Goal: Task Accomplishment & Management: Manage account settings

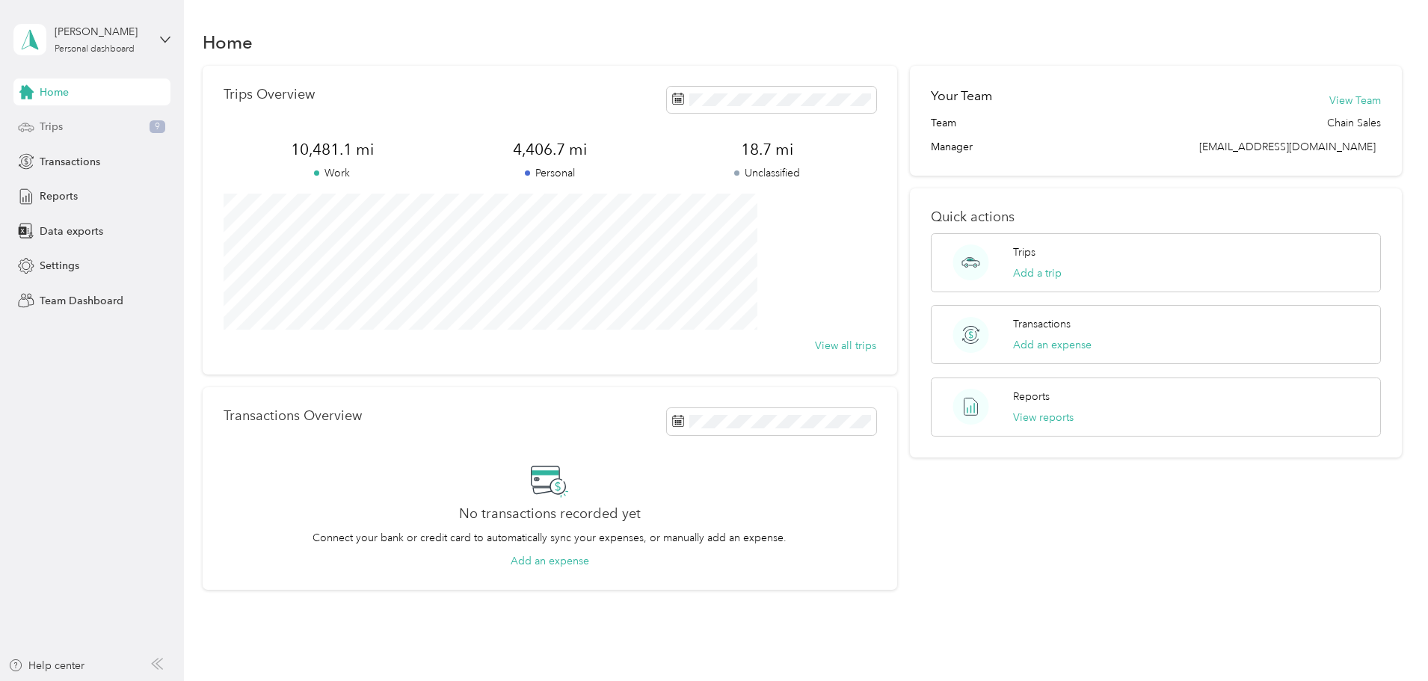
click at [48, 125] on span "Trips" at bounding box center [51, 127] width 23 height 16
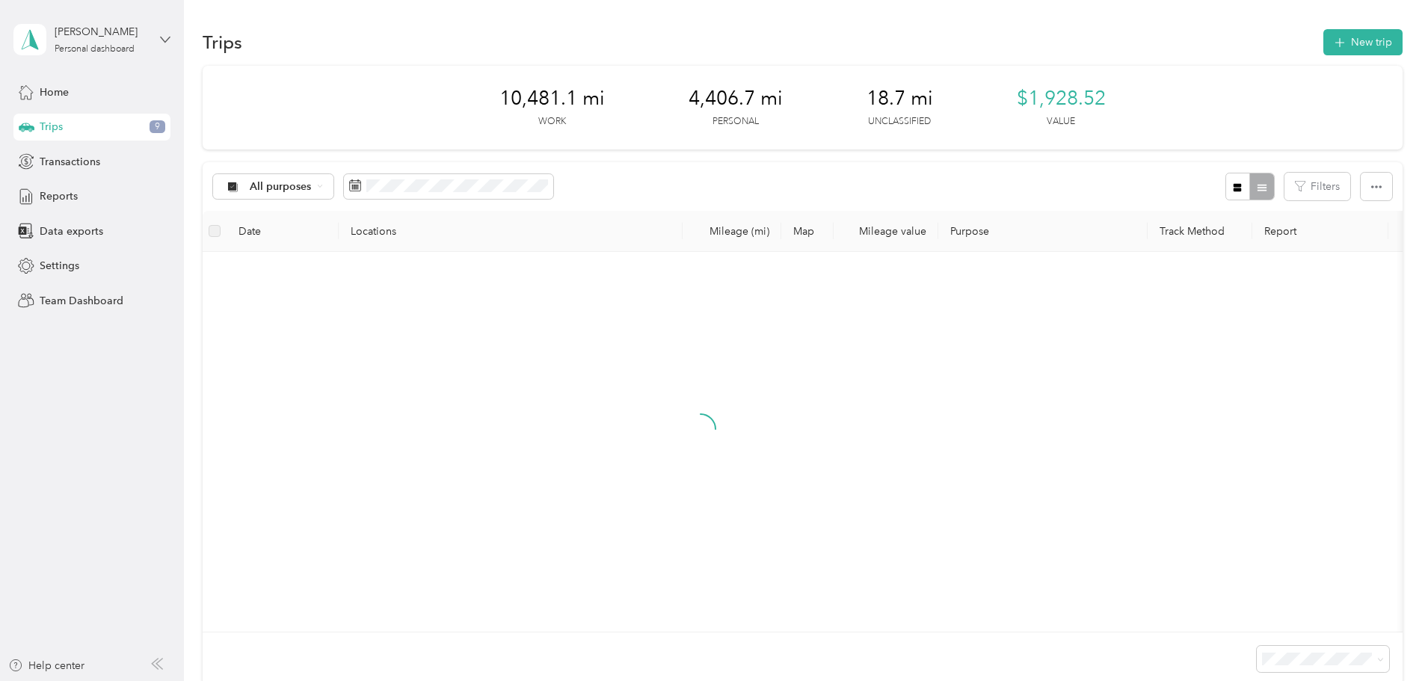
click at [164, 36] on icon at bounding box center [165, 39] width 10 height 10
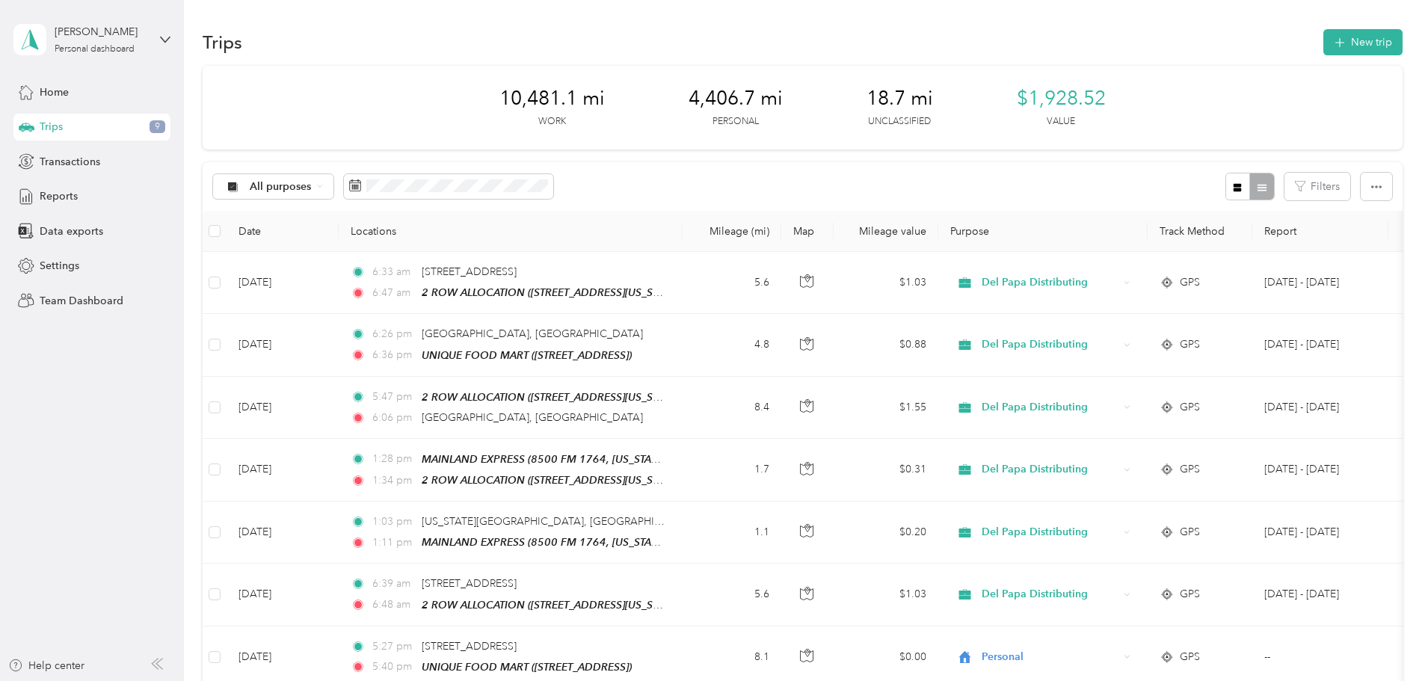
click at [71, 122] on div "Team dashboard" at bounding box center [67, 123] width 80 height 16
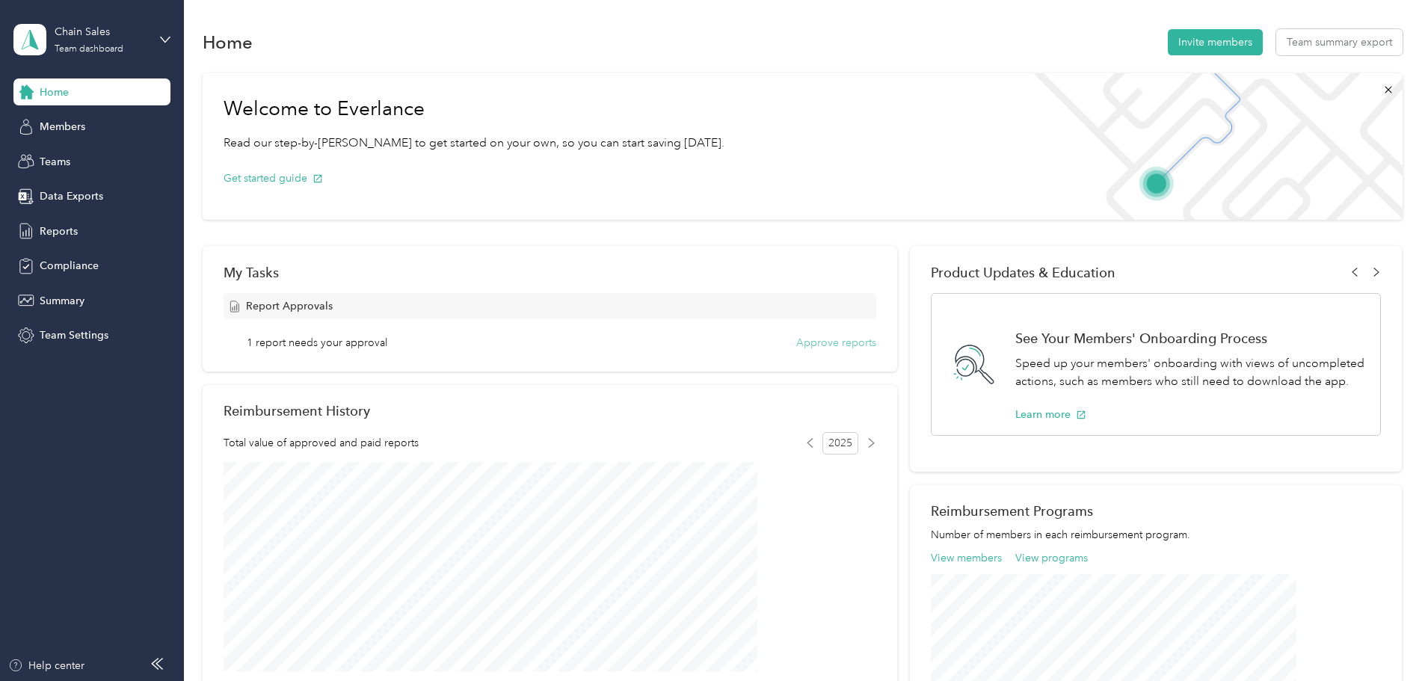
click at [818, 343] on button "Approve reports" at bounding box center [836, 343] width 80 height 16
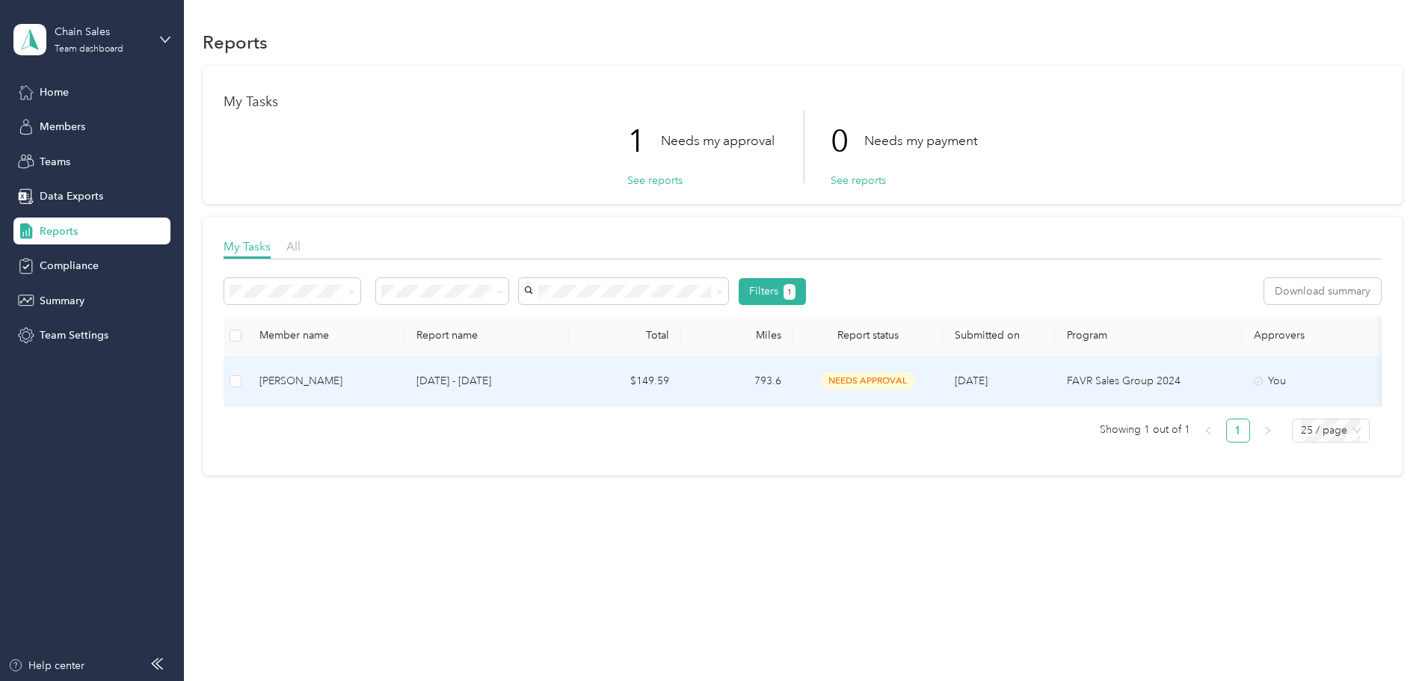
click at [392, 378] on div "[PERSON_NAME]" at bounding box center [325, 381] width 133 height 16
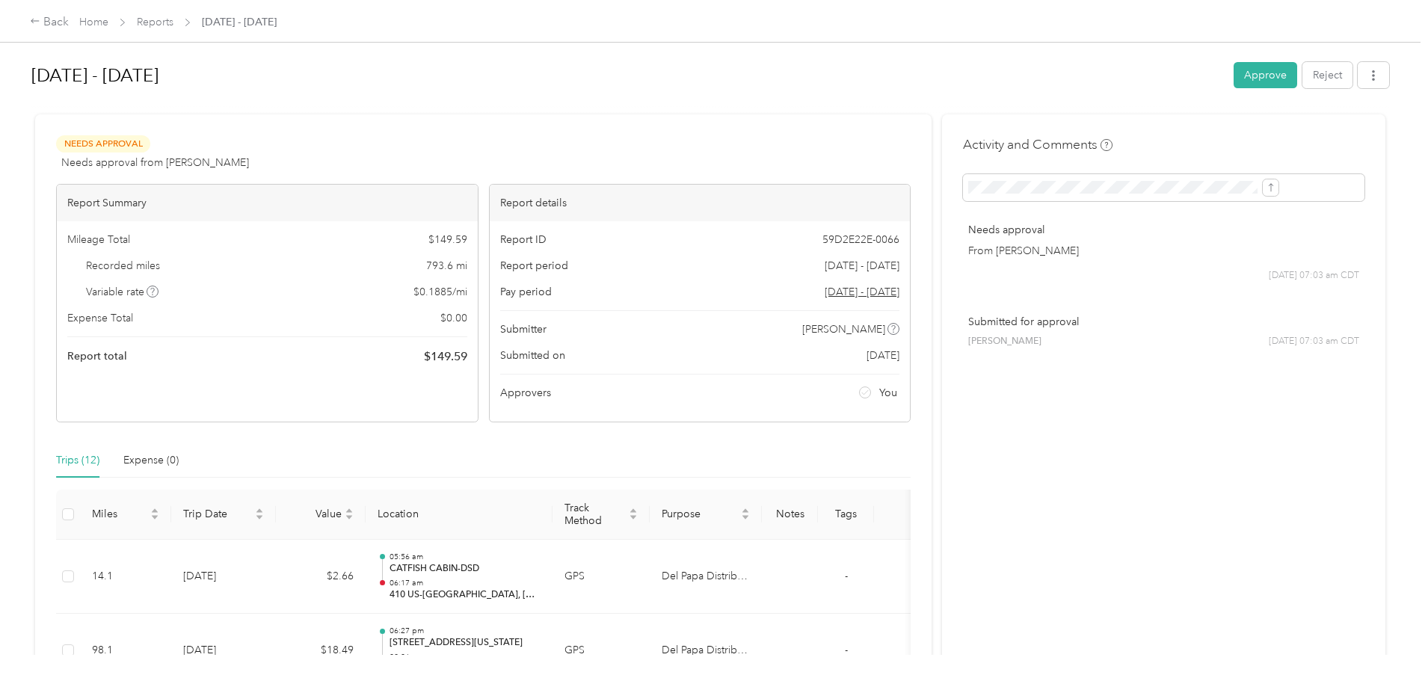
click at [1234, 78] on button "Approve" at bounding box center [1266, 75] width 64 height 26
